Goal: Task Accomplishment & Management: Manage account settings

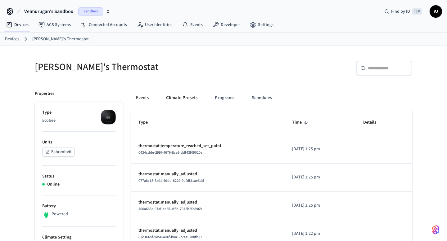
click at [172, 96] on button "Climate Presets" at bounding box center [181, 98] width 41 height 15
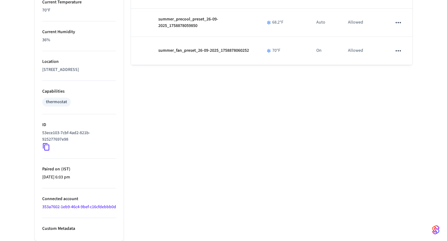
scroll to position [328, 0]
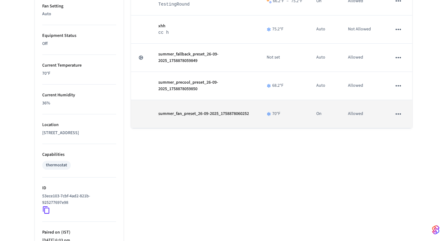
click at [401, 113] on icon "sticky table" at bounding box center [398, 114] width 8 height 8
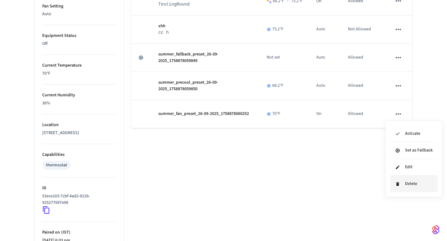
click at [401, 180] on li "Delete" at bounding box center [413, 184] width 47 height 16
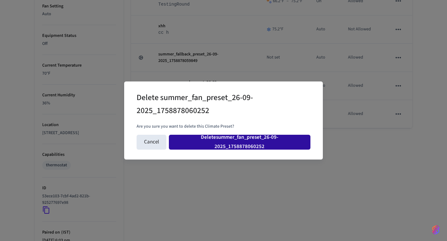
click at [256, 148] on button "Delete summer_fan_preset_26-09-2025_1758878060252" at bounding box center [239, 142] width 141 height 15
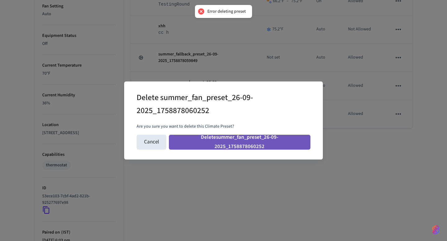
click at [268, 144] on button "Delete summer_fan_preset_26-09-2025_1758878060252" at bounding box center [239, 142] width 141 height 15
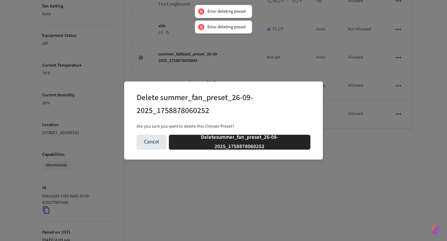
click at [259, 163] on div "Delete summer_fan_preset_26-09-2025_1758878060252 Are you sure you want to dele…" at bounding box center [223, 120] width 447 height 241
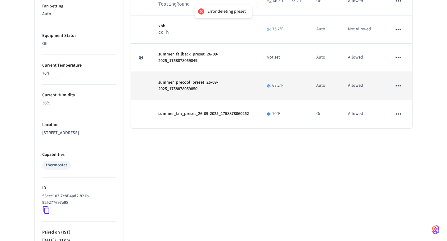
click at [402, 83] on icon "sticky table" at bounding box center [398, 86] width 8 height 8
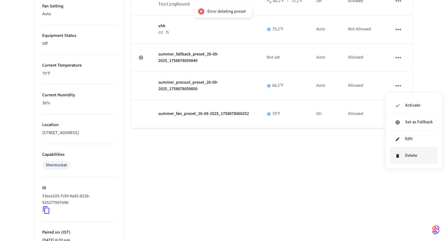
click at [396, 152] on li "Delete" at bounding box center [413, 156] width 47 height 16
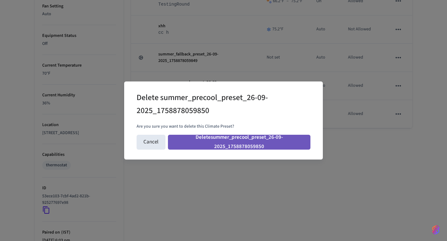
click at [256, 145] on button "Delete summer_precool_preset_26-09-2025_1758878059850" at bounding box center [239, 142] width 142 height 15
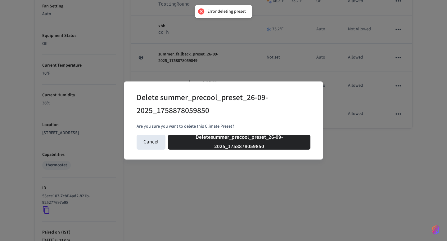
click at [164, 150] on div "Cancel Delete summer_precool_preset_26-09-2025_1758878059850" at bounding box center [224, 142] width 174 height 20
click at [148, 145] on button "Cancel" at bounding box center [151, 142] width 29 height 15
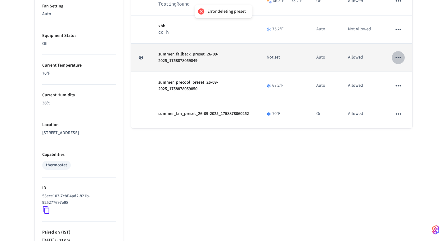
click at [397, 57] on icon "sticky table" at bounding box center [398, 58] width 8 height 8
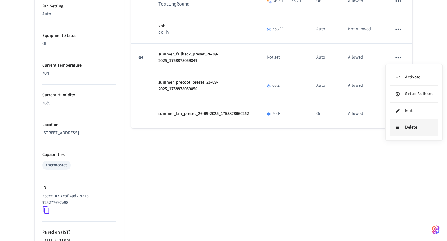
click at [404, 129] on li "Delete" at bounding box center [413, 127] width 47 height 16
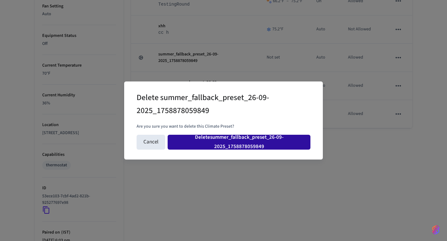
click at [284, 141] on button "Delete summer_fallback_preset_26-09-2025_1758878059849" at bounding box center [239, 142] width 143 height 15
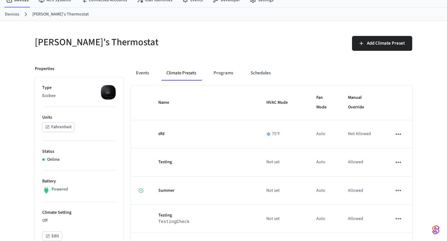
scroll to position [0, 0]
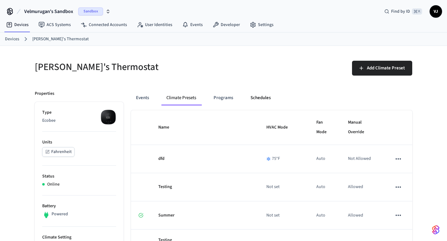
click at [265, 101] on button "Schedules" at bounding box center [260, 98] width 30 height 15
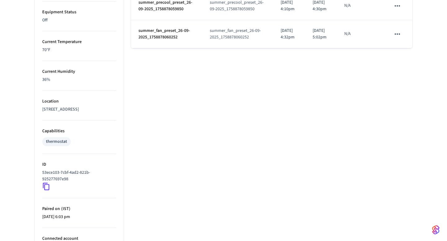
scroll to position [315, 0]
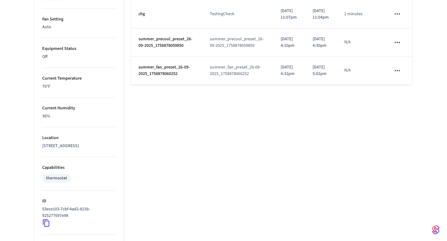
click at [397, 75] on icon "schedules table" at bounding box center [397, 71] width 8 height 8
click at [395, 159] on div "Edit Delete" at bounding box center [412, 153] width 42 height 43
click at [400, 159] on li "Delete" at bounding box center [412, 162] width 32 height 16
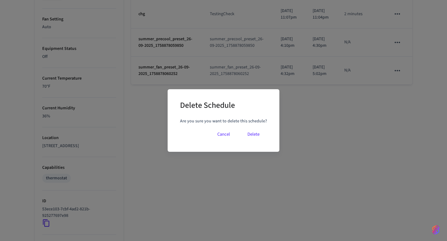
click at [253, 134] on button "Delete" at bounding box center [253, 134] width 27 height 15
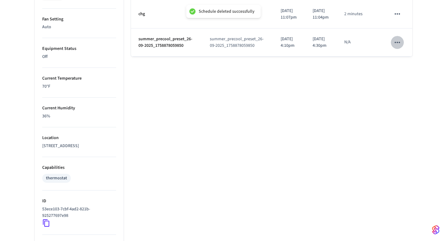
click at [395, 47] on icon "schedules table" at bounding box center [397, 42] width 8 height 8
click at [418, 125] on li "Delete" at bounding box center [412, 127] width 32 height 16
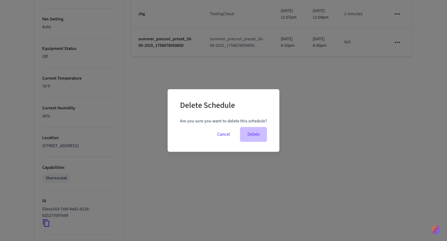
click at [257, 136] on button "Delete" at bounding box center [253, 134] width 27 height 15
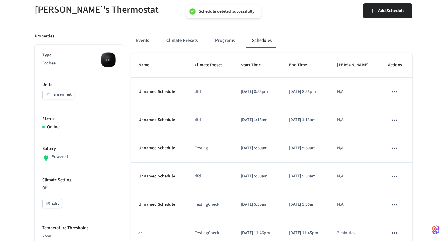
scroll to position [0, 0]
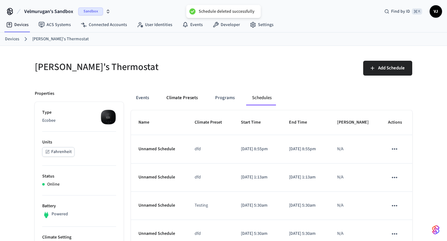
click at [190, 101] on button "Climate Presets" at bounding box center [181, 98] width 41 height 15
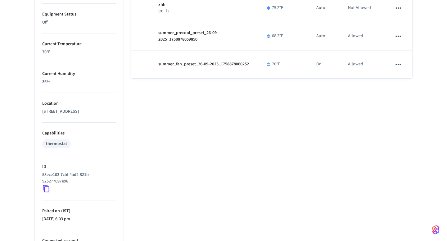
scroll to position [283, 0]
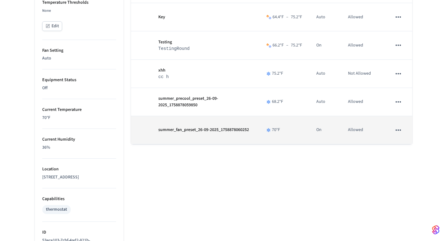
click at [397, 130] on icon "sticky table" at bounding box center [397, 130] width 5 height 1
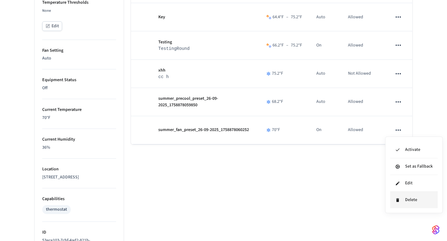
click at [400, 199] on li "Delete" at bounding box center [413, 200] width 47 height 16
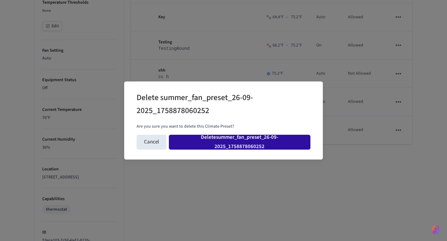
click at [275, 145] on button "Delete summer_fan_preset_26-09-2025_1758878060252" at bounding box center [239, 142] width 141 height 15
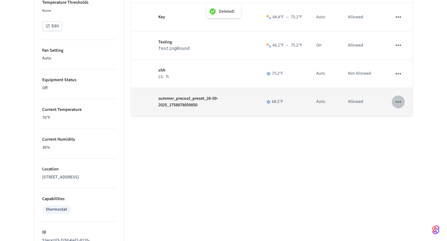
click at [395, 100] on icon "sticky table" at bounding box center [398, 102] width 8 height 8
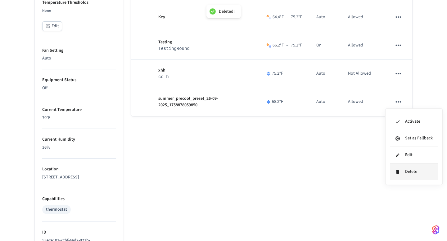
click at [395, 171] on icon at bounding box center [397, 172] width 5 height 5
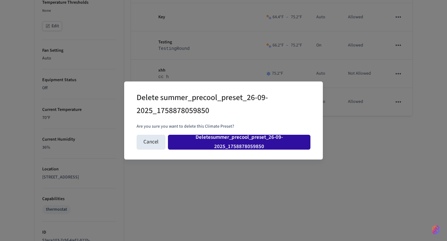
click at [266, 141] on button "Delete summer_precool_preset_26-09-2025_1758878059850" at bounding box center [239, 142] width 142 height 15
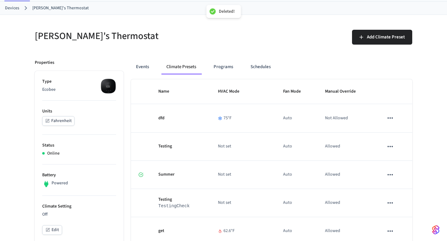
scroll to position [0, 0]
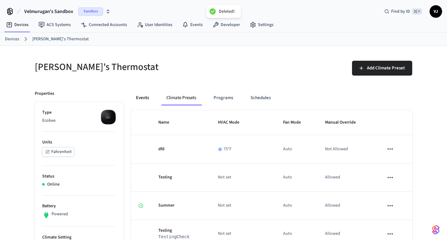
click at [144, 97] on button "Events" at bounding box center [142, 98] width 23 height 15
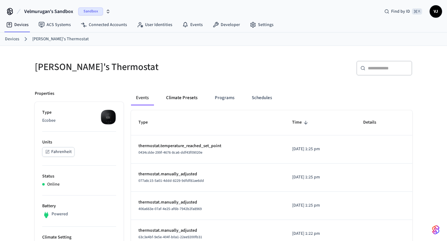
click at [184, 97] on button "Climate Presets" at bounding box center [181, 98] width 41 height 15
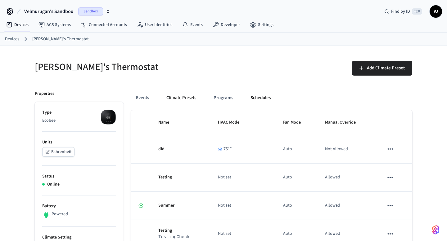
click at [267, 95] on button "Schedules" at bounding box center [260, 98] width 30 height 15
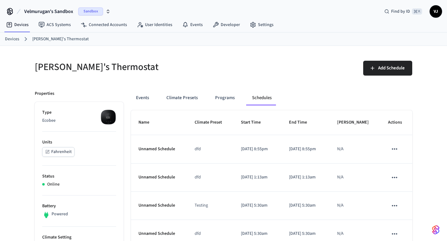
click at [309, 64] on div "Add Schedule" at bounding box center [319, 71] width 185 height 20
click at [261, 22] on link "Settings" at bounding box center [262, 24] width 34 height 11
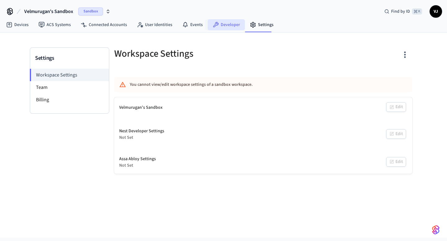
click at [232, 26] on link "Developer" at bounding box center [226, 24] width 37 height 11
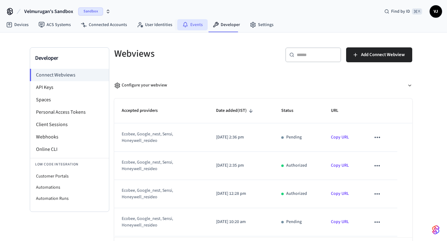
click at [193, 24] on link "Events" at bounding box center [192, 24] width 30 height 11
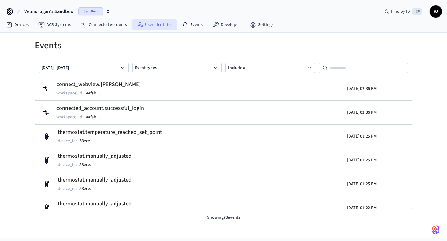
click at [156, 25] on link "User Identities" at bounding box center [154, 24] width 45 height 11
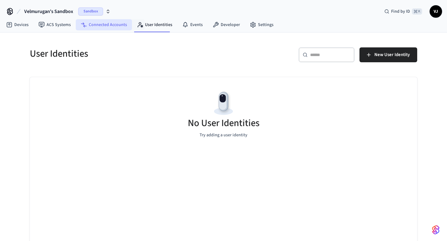
click at [101, 30] on link "Connected Accounts" at bounding box center [104, 24] width 56 height 11
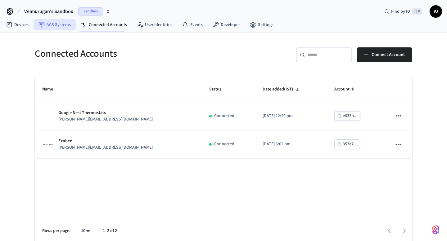
click at [61, 26] on link "ACS Systems" at bounding box center [55, 24] width 42 height 11
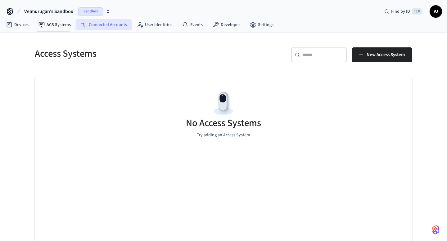
click at [93, 25] on link "Connected Accounts" at bounding box center [104, 24] width 56 height 11
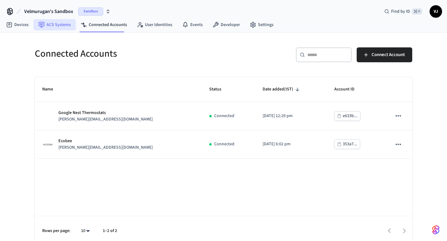
click at [63, 26] on link "ACS Systems" at bounding box center [55, 24] width 42 height 11
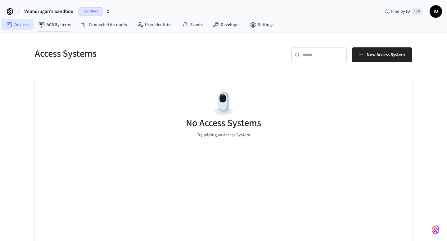
click at [11, 24] on icon at bounding box center [9, 24] width 5 height 5
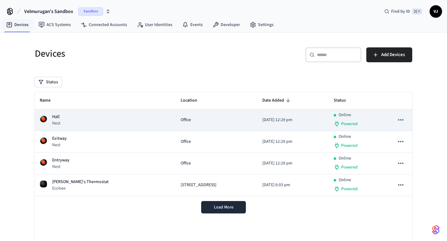
scroll to position [36, 0]
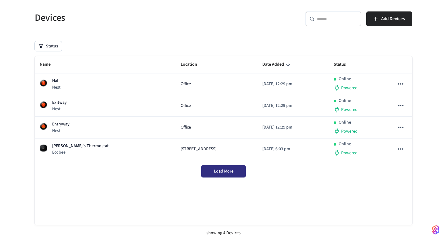
click at [226, 170] on span "Load More" at bounding box center [224, 171] width 20 height 6
